Goal: Go to known website: Access a specific website the user already knows

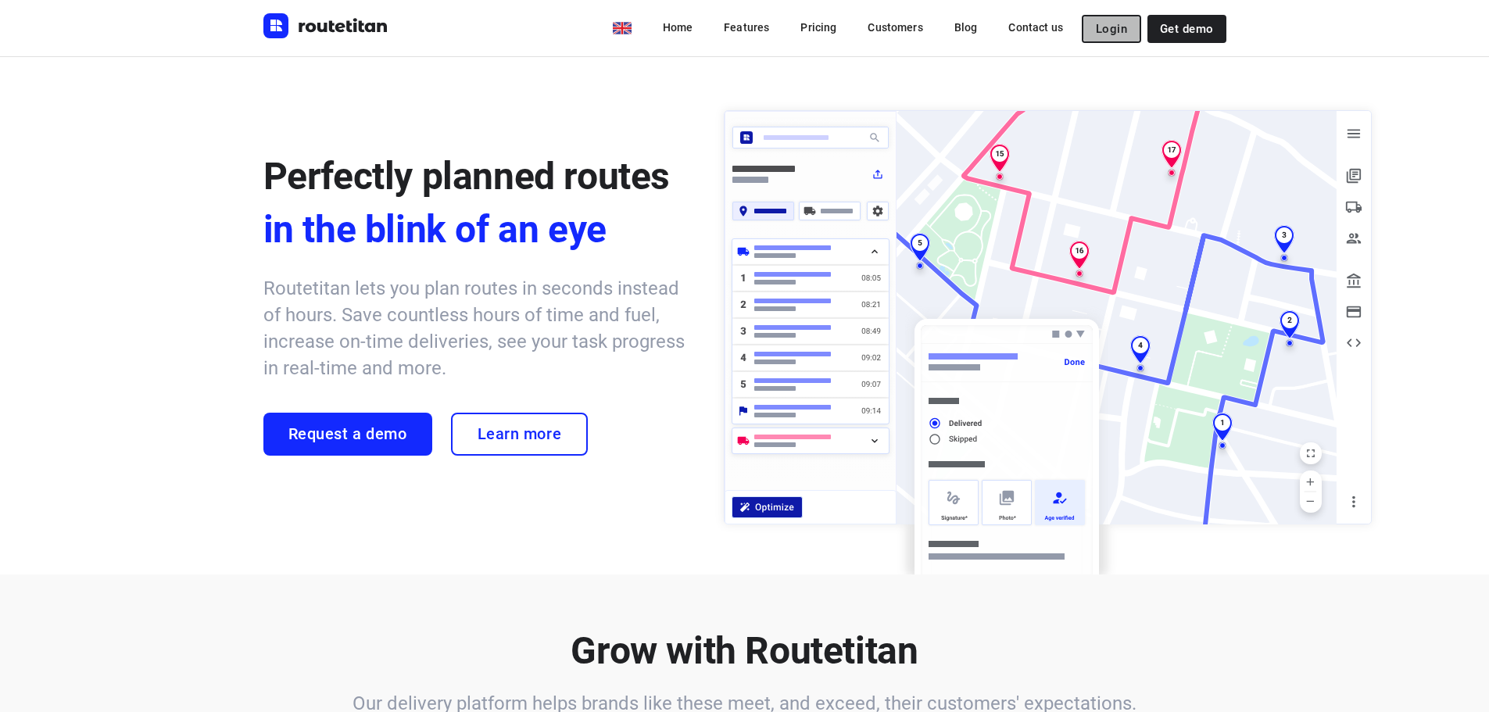
click at [1092, 20] on button "Login" at bounding box center [1111, 29] width 59 height 28
